Goal: Transaction & Acquisition: Purchase product/service

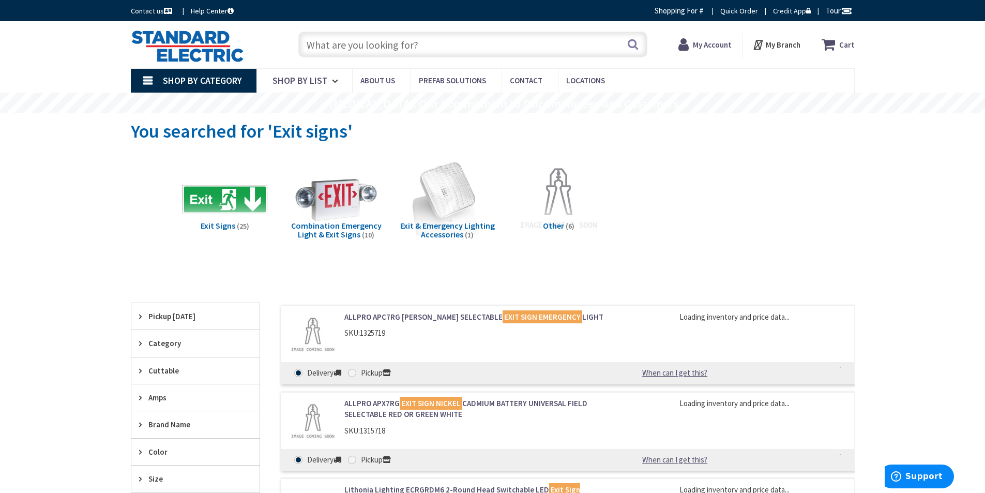
click at [337, 47] on input "text" at bounding box center [472, 45] width 349 height 26
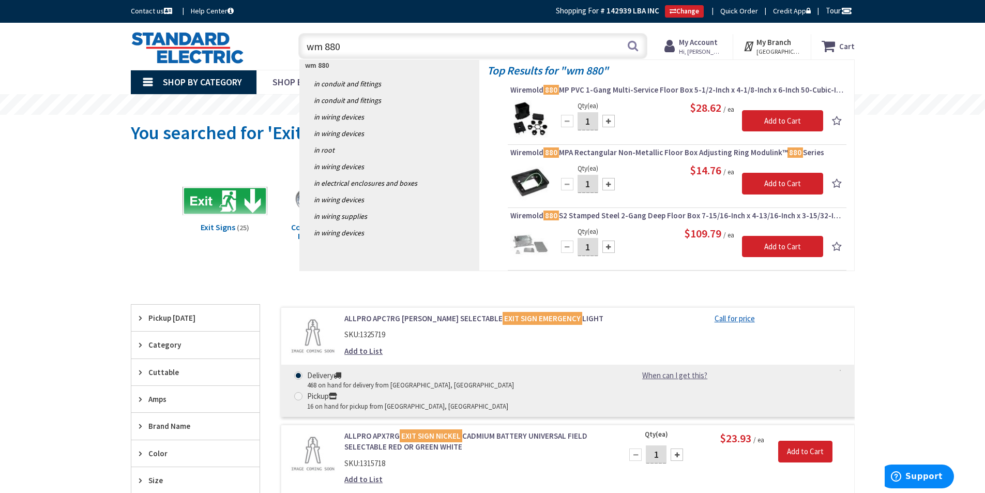
type input "wm 880"
click at [525, 107] on img at bounding box center [529, 119] width 39 height 39
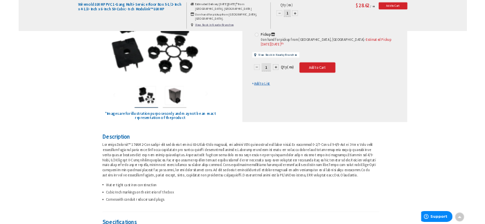
scroll to position [205, 0]
